Goal: Transaction & Acquisition: Purchase product/service

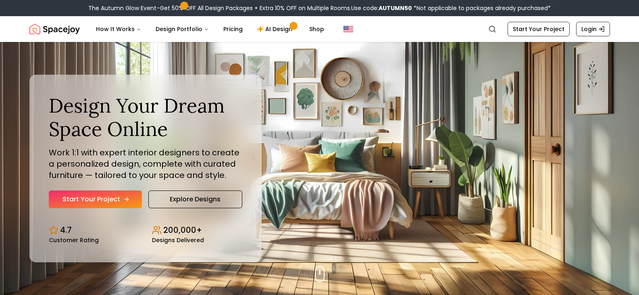
click at [124, 203] on link "Start Your Project" at bounding box center [95, 199] width 93 height 18
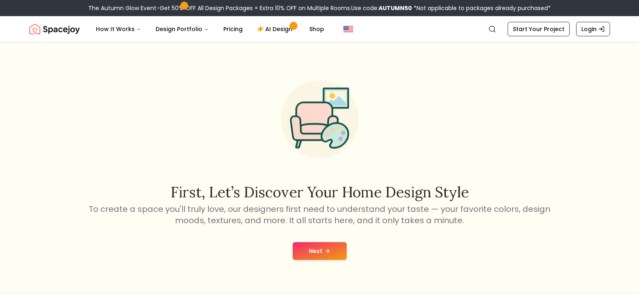
click at [316, 249] on button "Next" at bounding box center [320, 251] width 54 height 18
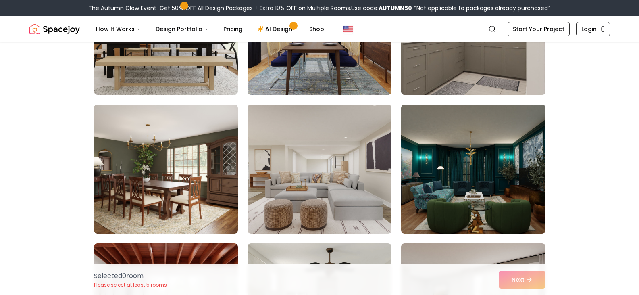
scroll to position [1116, 0]
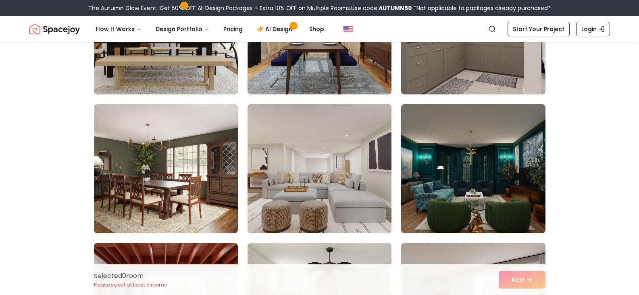
click at [365, 170] on img at bounding box center [319, 169] width 151 height 136
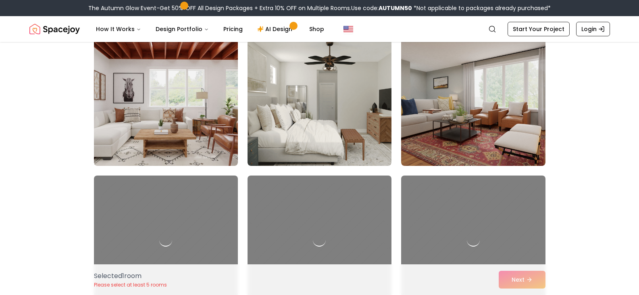
scroll to position [1322, 0]
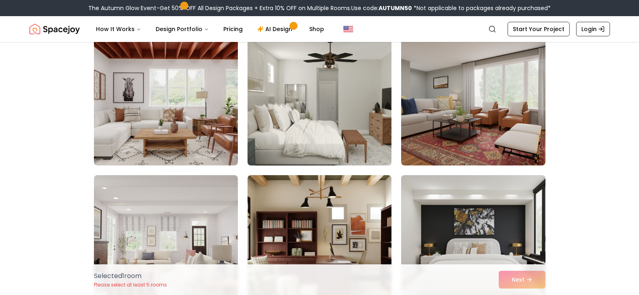
click at [360, 135] on img at bounding box center [319, 101] width 151 height 136
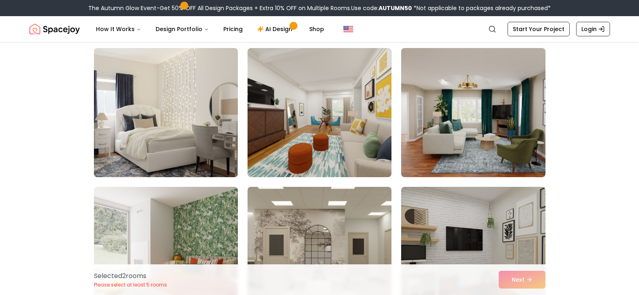
scroll to position [1727, 0]
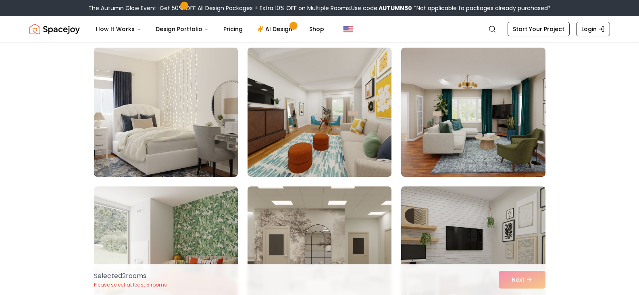
click at [173, 143] on img at bounding box center [165, 112] width 151 height 136
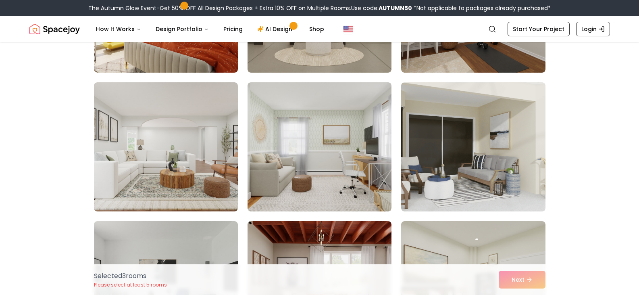
scroll to position [1969, 0]
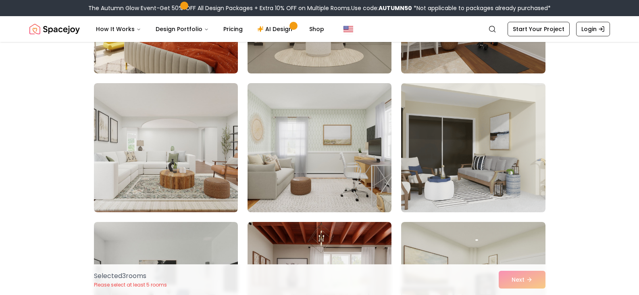
click at [357, 192] on img at bounding box center [319, 148] width 151 height 136
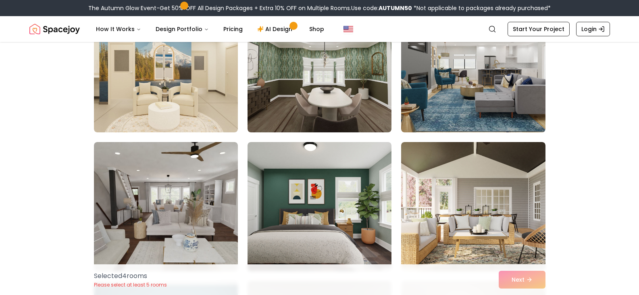
scroll to position [753, 0]
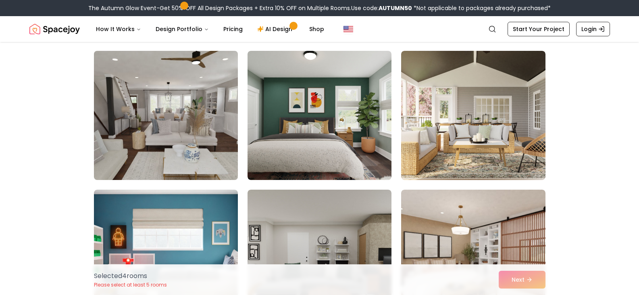
click at [205, 155] on img at bounding box center [165, 116] width 151 height 136
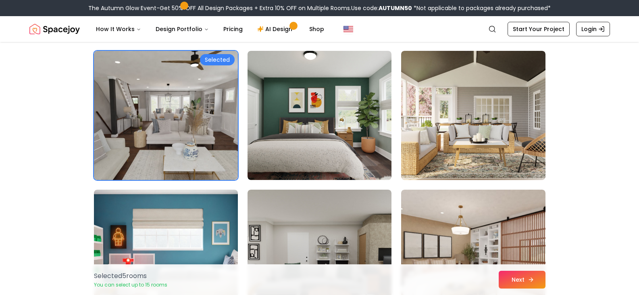
click at [511, 281] on button "Next" at bounding box center [522, 280] width 47 height 18
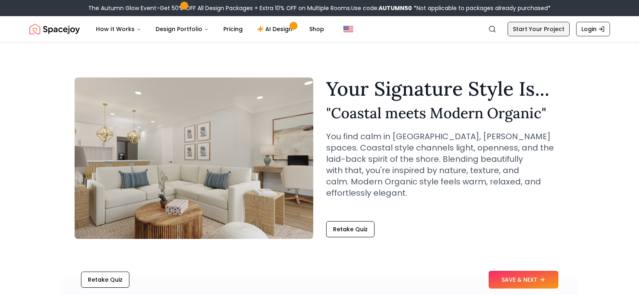
click at [525, 30] on link "Start Your Project" at bounding box center [539, 29] width 62 height 15
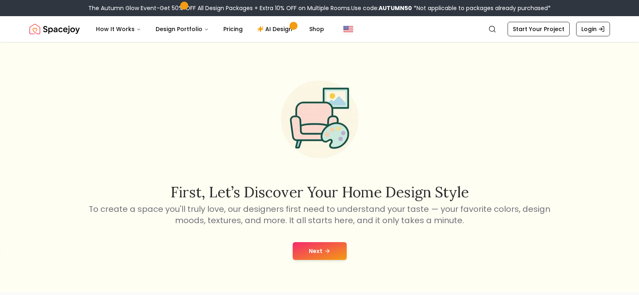
click at [327, 246] on button "Next" at bounding box center [320, 251] width 54 height 18
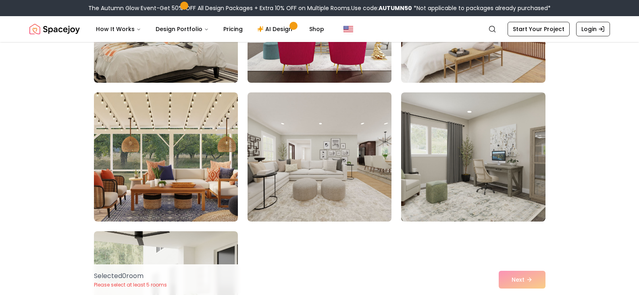
scroll to position [295, 0]
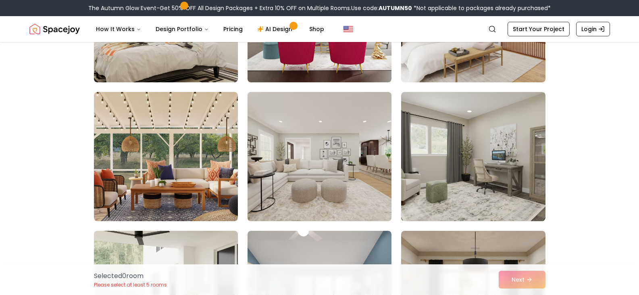
click at [374, 157] on img at bounding box center [319, 157] width 151 height 136
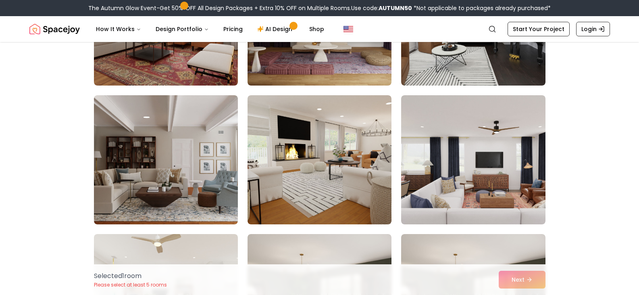
scroll to position [1019, 0]
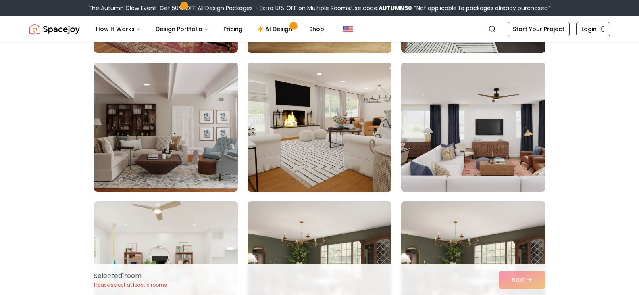
click at [359, 157] on img at bounding box center [319, 127] width 151 height 136
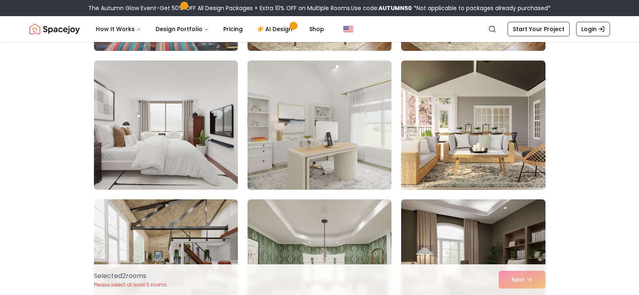
scroll to position [1299, 0]
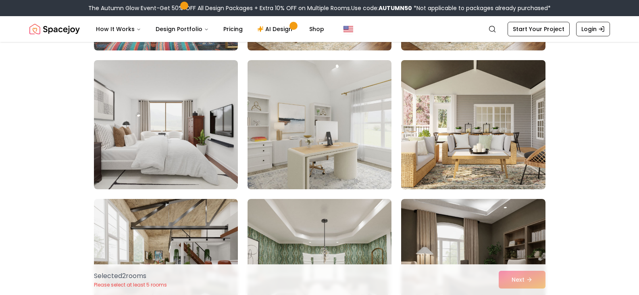
click at [443, 139] on img at bounding box center [473, 125] width 151 height 136
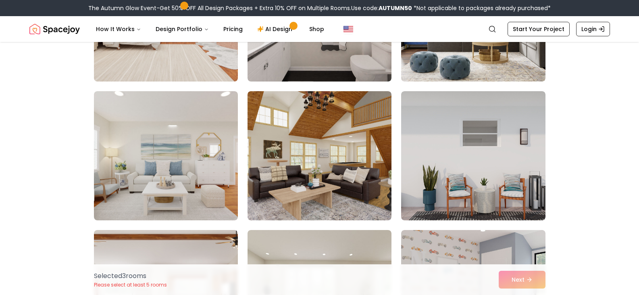
scroll to position [2381, 0]
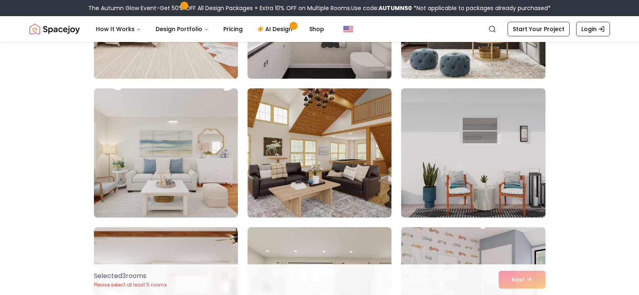
click at [209, 192] on img at bounding box center [165, 153] width 151 height 136
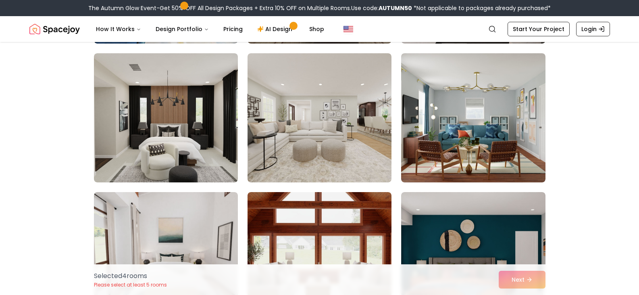
scroll to position [3804, 0]
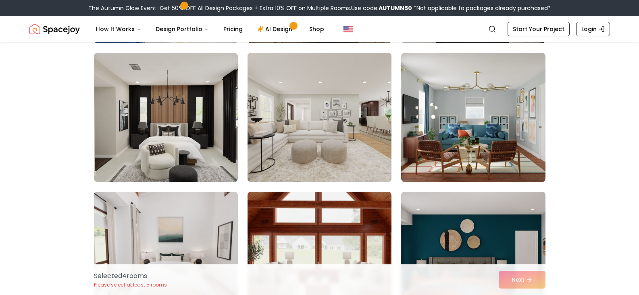
click at [325, 166] on img at bounding box center [319, 118] width 151 height 136
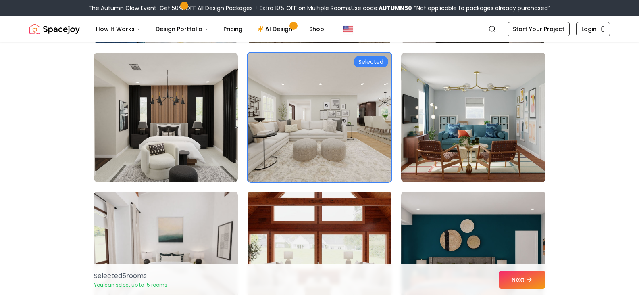
scroll to position [3993, 0]
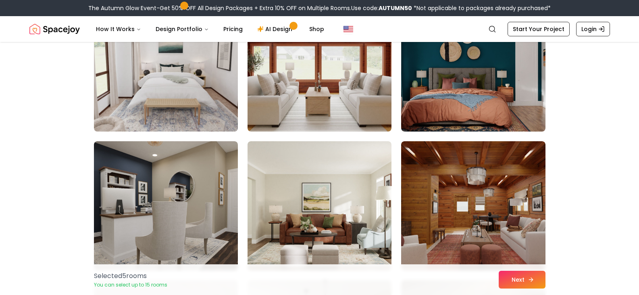
click at [507, 282] on button "Next" at bounding box center [522, 280] width 47 height 18
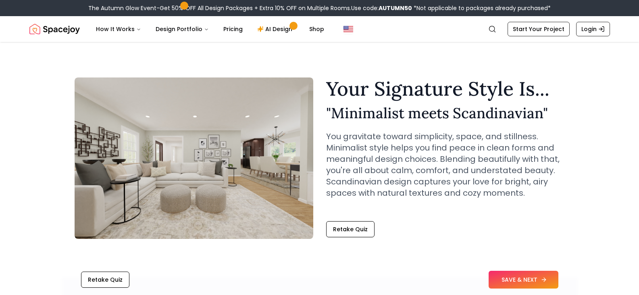
click at [507, 282] on button "SAVE & NEXT" at bounding box center [524, 280] width 70 height 18
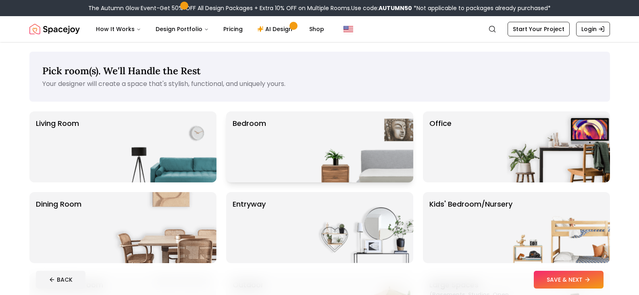
click at [307, 167] on div "Bedroom" at bounding box center [319, 146] width 187 height 71
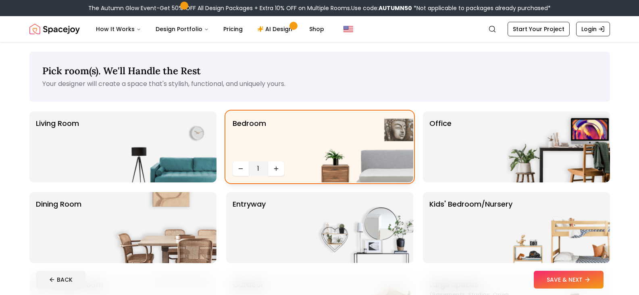
click at [347, 134] on img at bounding box center [361, 146] width 103 height 71
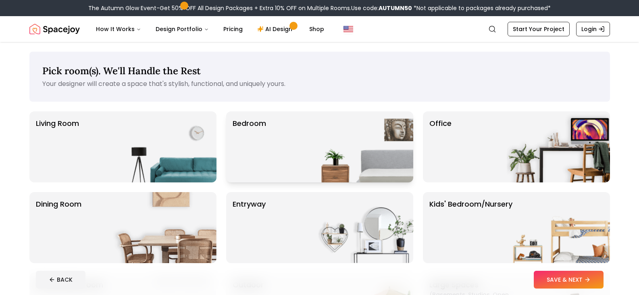
click at [347, 134] on img at bounding box center [361, 146] width 103 height 71
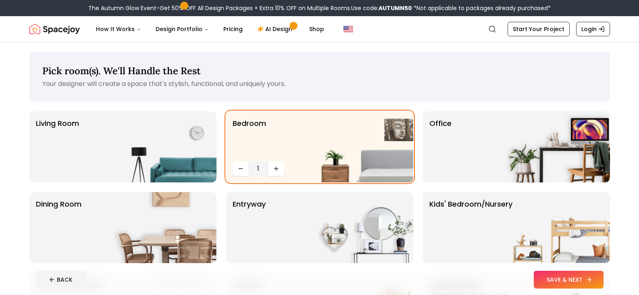
click at [554, 274] on button "SAVE & NEXT" at bounding box center [569, 280] width 70 height 18
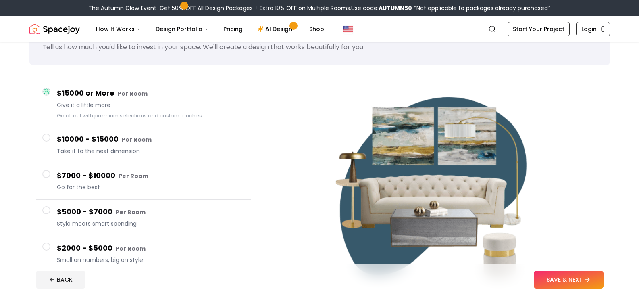
scroll to position [37, 0]
click at [148, 92] on h4 "$15000 or More Per Room" at bounding box center [151, 93] width 188 height 12
click at [192, 143] on h4 "$10000 - $15000 Per Room" at bounding box center [151, 139] width 188 height 12
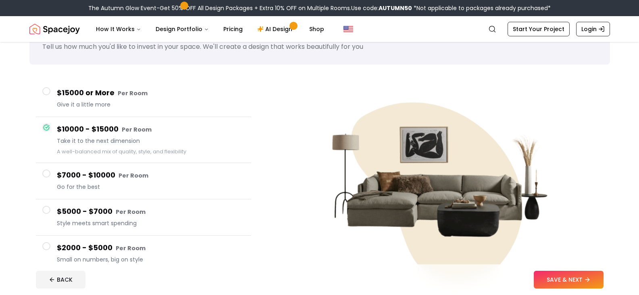
click at [182, 172] on h4 "$7000 - $10000 Per Room" at bounding box center [151, 175] width 188 height 12
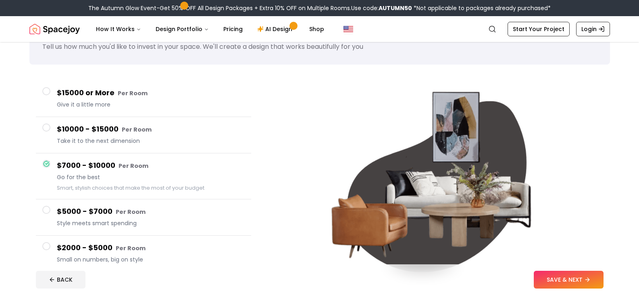
click at [150, 256] on span "Small on numbers, big on style" at bounding box center [151, 259] width 188 height 8
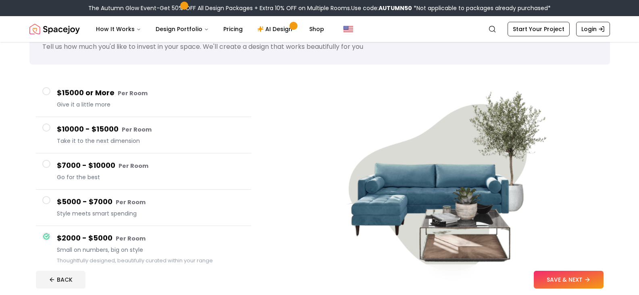
click at [156, 206] on h4 "$5000 - $7000 Per Room" at bounding box center [151, 202] width 188 height 12
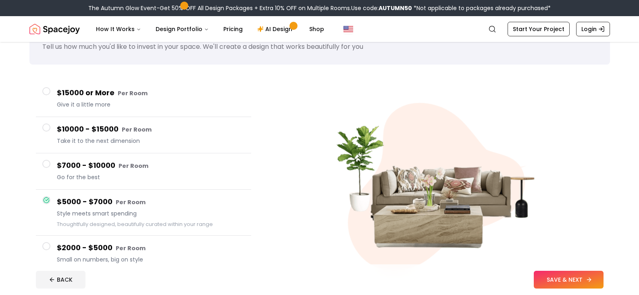
click at [538, 278] on button "SAVE & NEXT" at bounding box center [569, 280] width 70 height 18
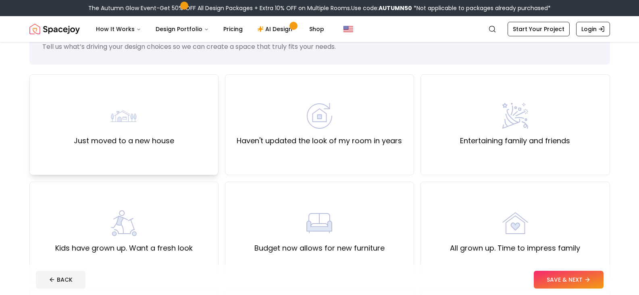
click at [182, 142] on div "Just moved to a new house" at bounding box center [123, 124] width 189 height 101
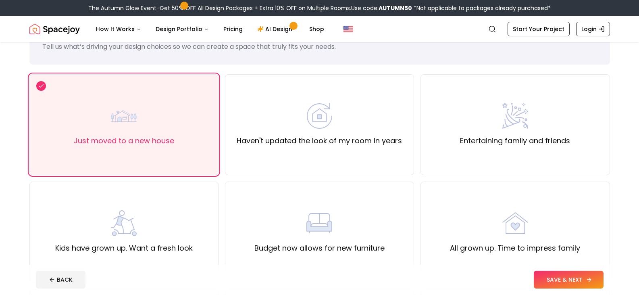
click at [553, 278] on button "SAVE & NEXT" at bounding box center [569, 280] width 70 height 18
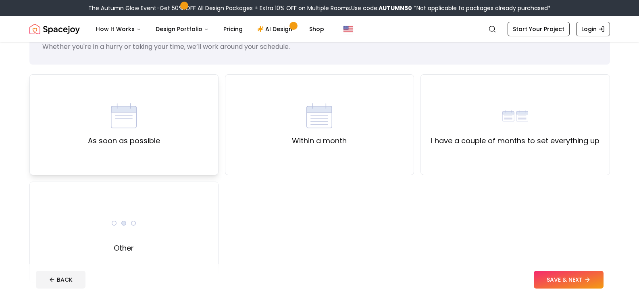
click at [186, 117] on div "As soon as possible" at bounding box center [123, 124] width 189 height 101
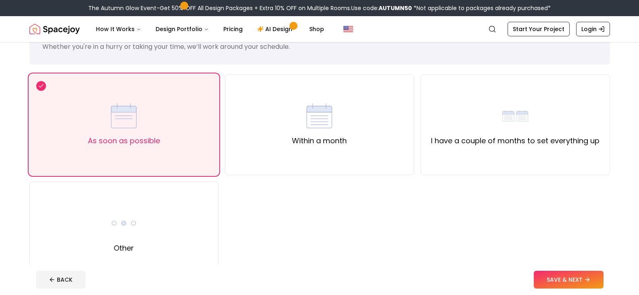
drag, startPoint x: 554, startPoint y: 286, endPoint x: 459, endPoint y: 280, distance: 95.8
click at [459, 280] on div "BACK SAVE & NEXT" at bounding box center [320, 280] width 568 height 18
click at [183, 163] on div "As soon as possible" at bounding box center [123, 124] width 189 height 101
click at [436, 138] on label "I have a couple of months to set everything up" at bounding box center [515, 140] width 169 height 11
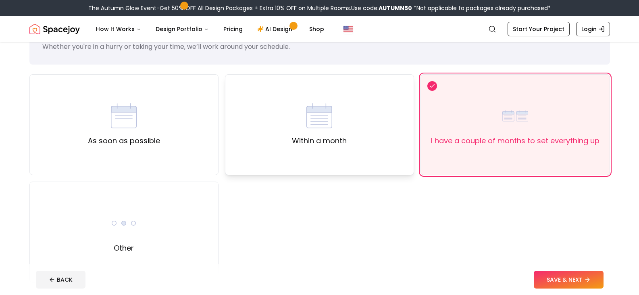
click at [331, 135] on label "Within a month" at bounding box center [319, 140] width 55 height 11
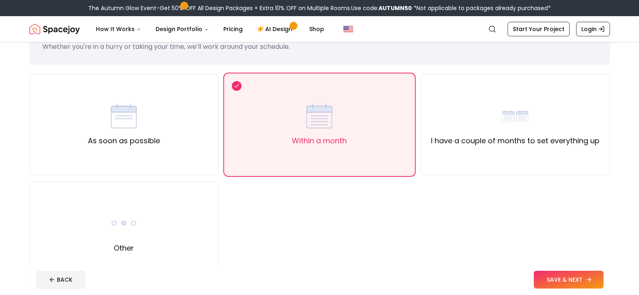
click at [544, 280] on button "SAVE & NEXT" at bounding box center [569, 280] width 70 height 18
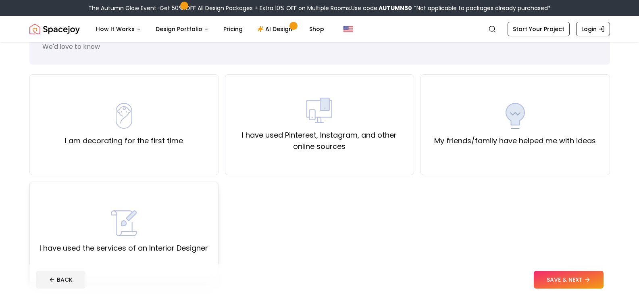
click at [150, 197] on div "I have used the services of an Interior Designer" at bounding box center [123, 232] width 189 height 101
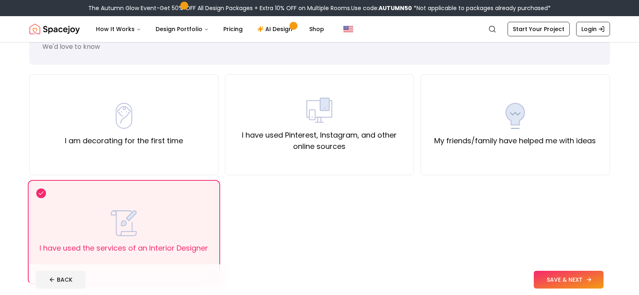
click at [565, 282] on button "SAVE & NEXT" at bounding box center [569, 280] width 70 height 18
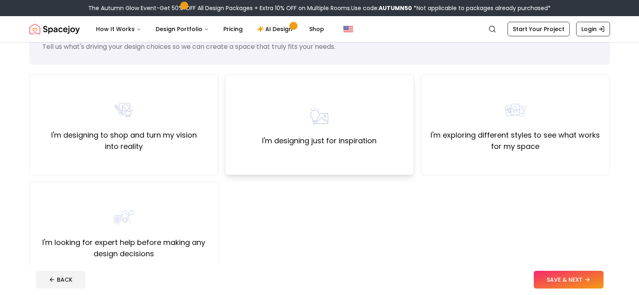
click at [336, 142] on label "I'm designing just for inspiration" at bounding box center [319, 140] width 115 height 11
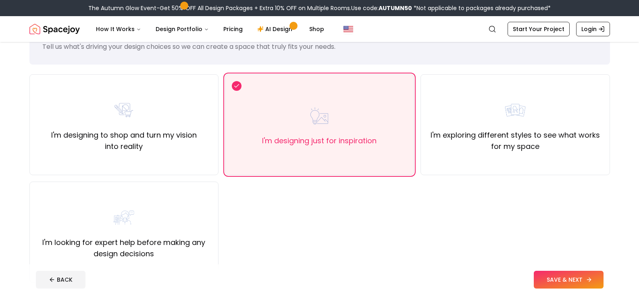
click at [580, 280] on button "SAVE & NEXT" at bounding box center [569, 280] width 70 height 18
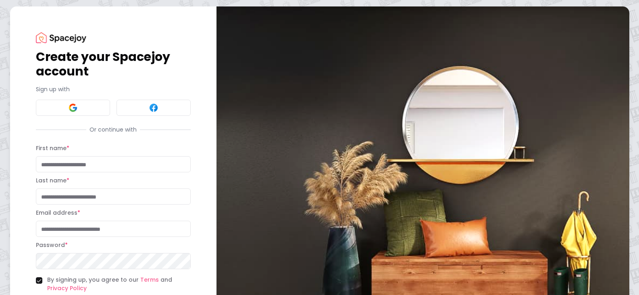
scroll to position [67, 0]
